Goal: Navigation & Orientation: Go to known website

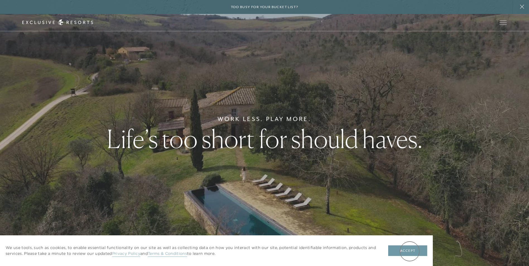
drag, startPoint x: 411, startPoint y: 251, endPoint x: 412, endPoint y: 247, distance: 3.2
click at [412, 249] on button "Accept" at bounding box center [407, 251] width 39 height 11
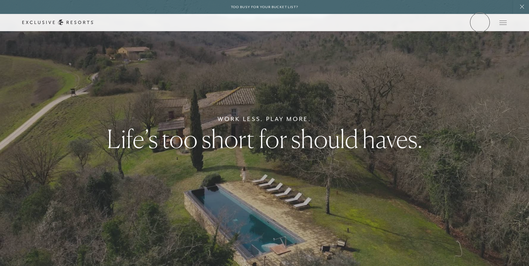
click at [0, 0] on link "Member Login" at bounding box center [0, 0] width 0 height 0
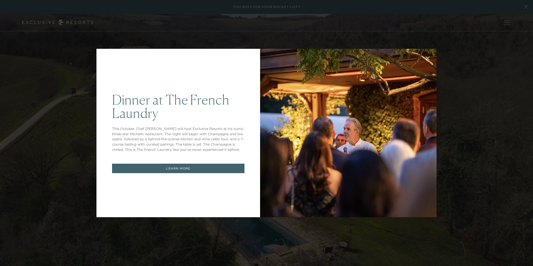
click at [178, 168] on link "LEARN MORE" at bounding box center [178, 169] width 133 height 10
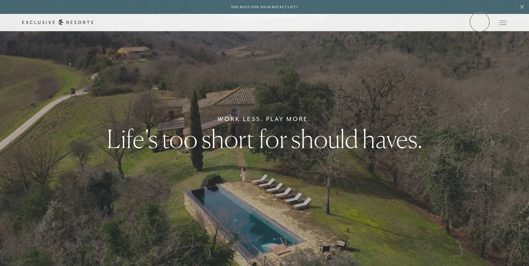
click at [0, 0] on link "Member Login" at bounding box center [0, 0] width 0 height 0
